Goal: Task Accomplishment & Management: Manage account settings

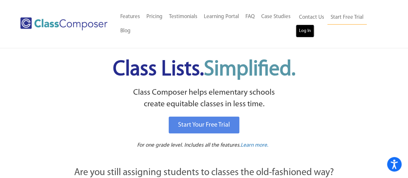
click at [303, 31] on link "Log In" at bounding box center [304, 30] width 18 height 13
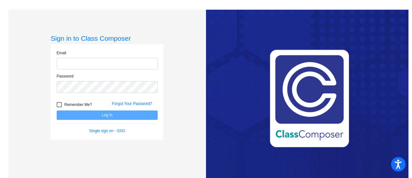
type input "shieldsj@bbhcsd.org"
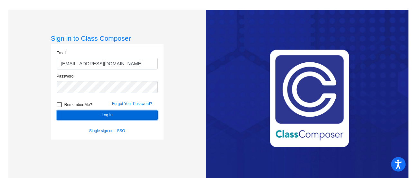
click at [76, 114] on button "Log In" at bounding box center [107, 114] width 101 height 9
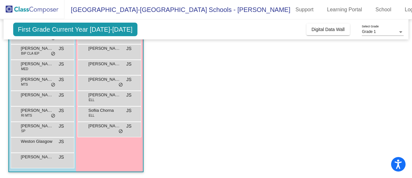
scroll to position [121, 0]
